Goal: Use online tool/utility: Use online tool/utility

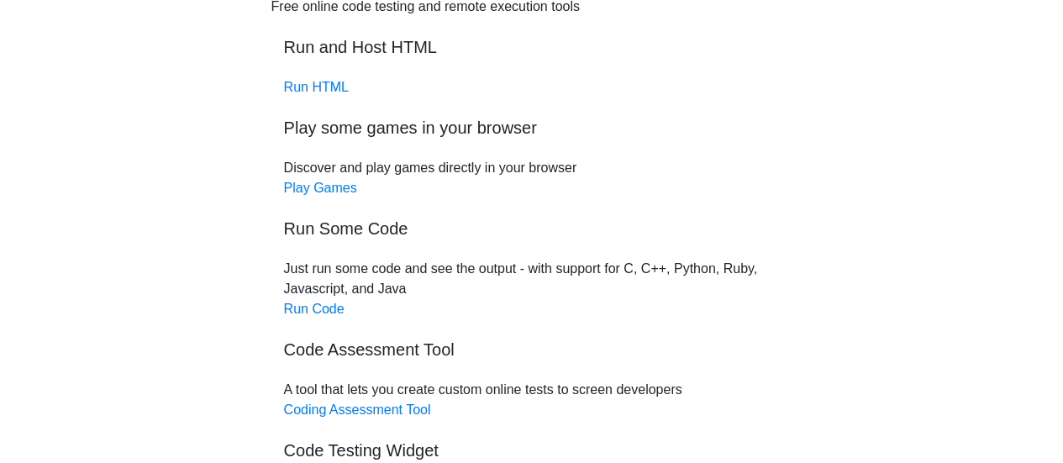
scroll to position [112, 0]
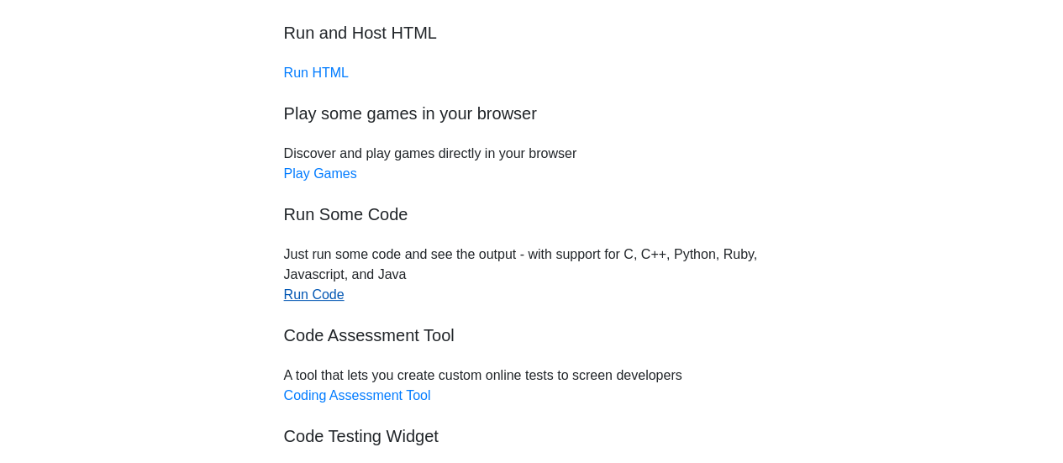
click at [334, 300] on link "Run Code" at bounding box center [314, 294] width 61 height 14
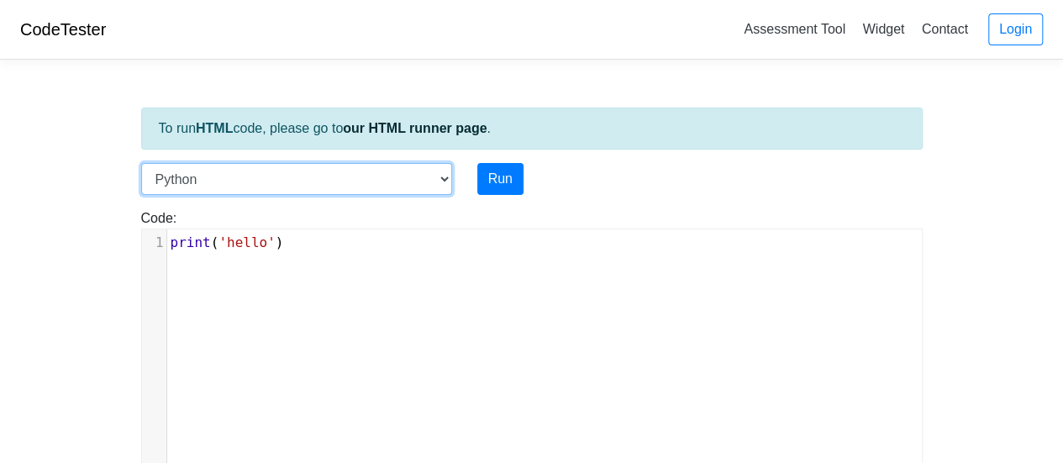
click at [410, 171] on select "C C++ Go Java Javascript Python Ruby" at bounding box center [296, 179] width 311 height 32
select select "c"
click at [141, 163] on select "C C++ Go Java Javascript Python Ruby" at bounding box center [296, 179] width 311 height 32
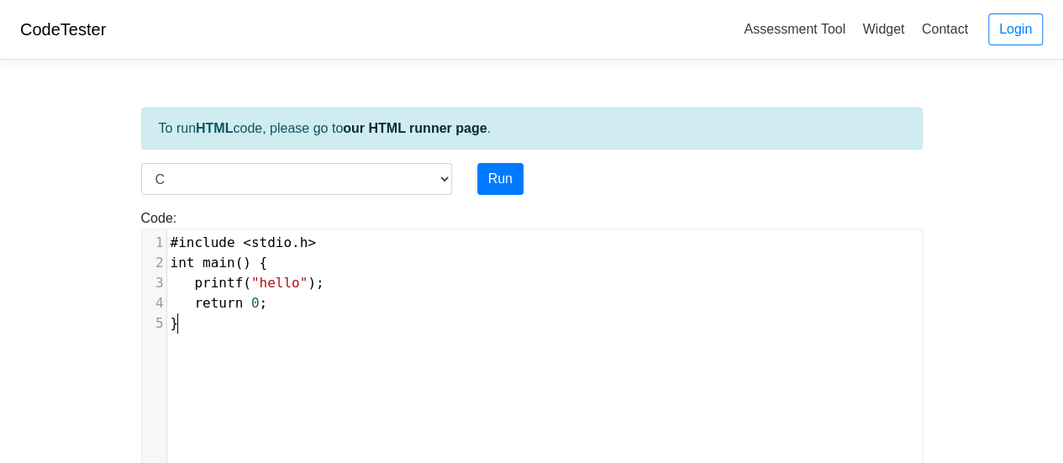
scroll to position [7, 0]
type textarea "#include <stdio.h> int main() { printf("hello"); return 0; }"
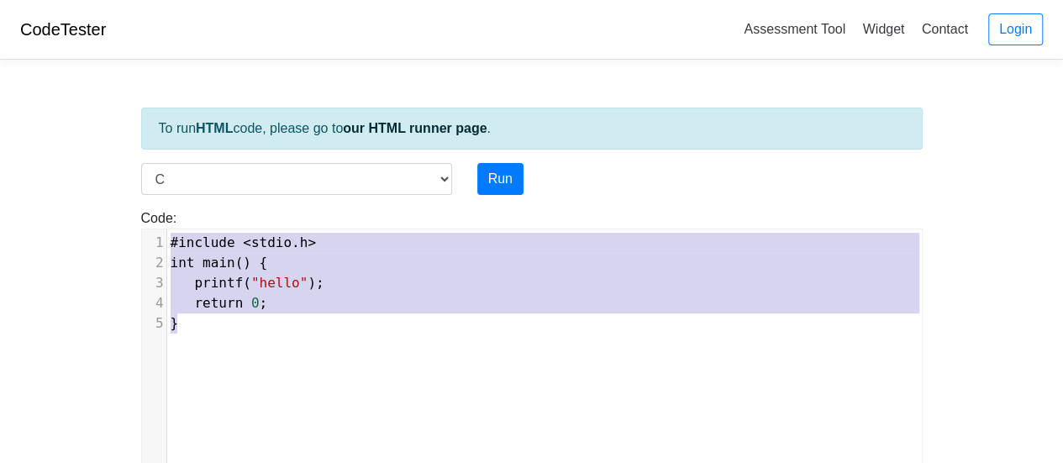
drag, startPoint x: 286, startPoint y: 339, endPoint x: 59, endPoint y: 204, distance: 263.8
click at [59, 204] on body "CodeTester Assessment Tool Widget Contact Login To run HTML code, please go to …" at bounding box center [531, 448] width 1063 height 897
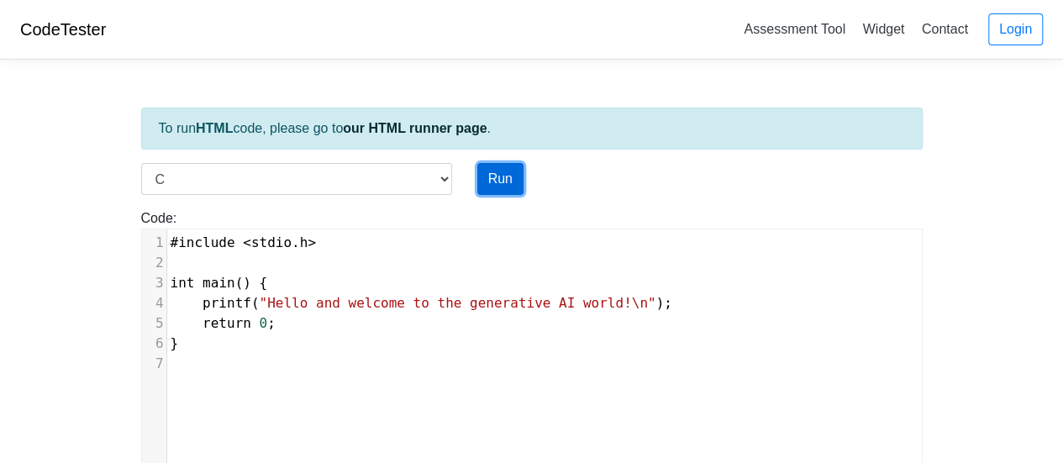
click at [493, 169] on button "Run" at bounding box center [500, 179] width 46 height 32
type input "[URL][DOMAIN_NAME]"
type textarea "Stdout: Hello and welcome to the generative AI world!"
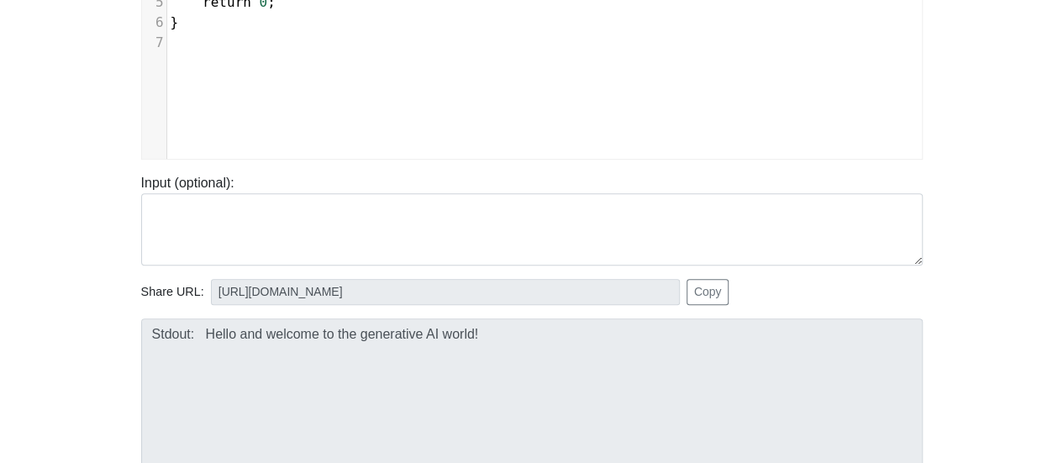
scroll to position [364, 0]
